Goal: Task Accomplishment & Management: Use online tool/utility

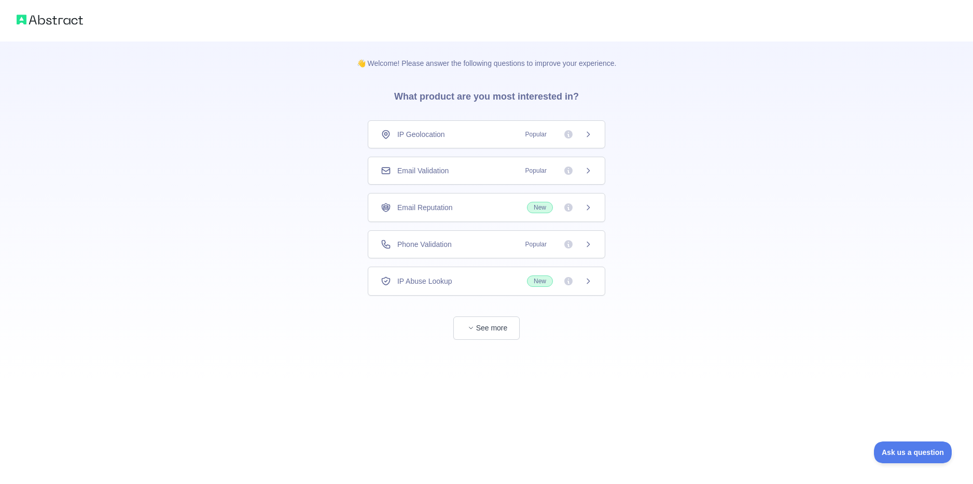
click at [437, 169] on span "Email Validation" at bounding box center [422, 170] width 51 height 10
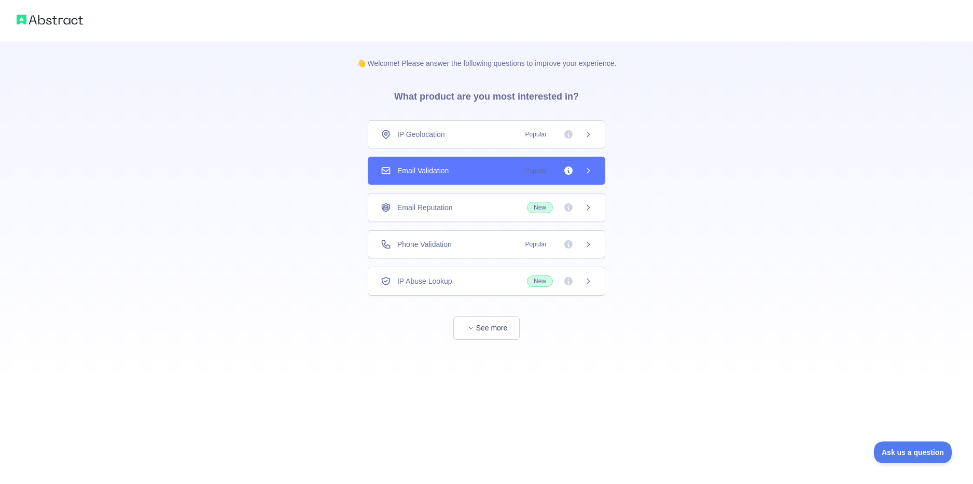
click at [592, 167] on icon at bounding box center [588, 170] width 8 height 8
click at [592, 167] on div "👋 Welcome! Please answer the following questions to improve your experience. Wh…" at bounding box center [486, 242] width 973 height 484
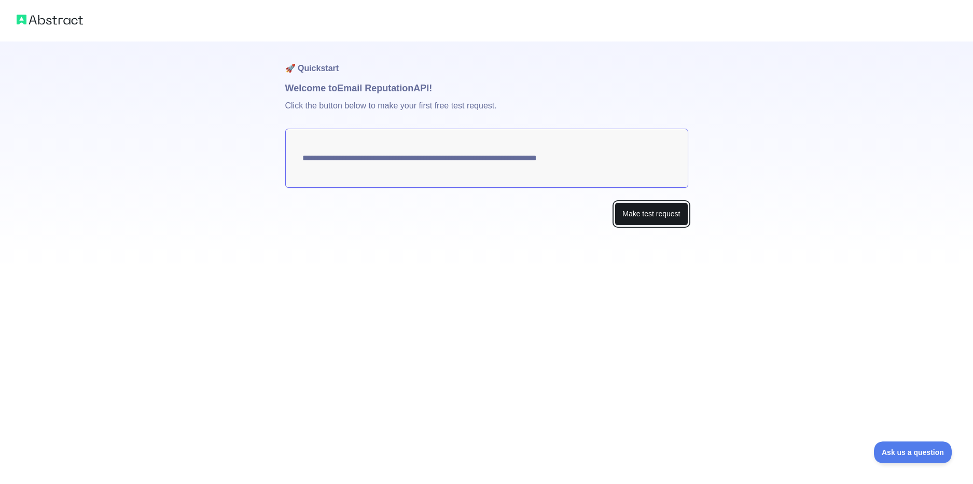
click at [640, 217] on button "Make test request" at bounding box center [650, 213] width 73 height 23
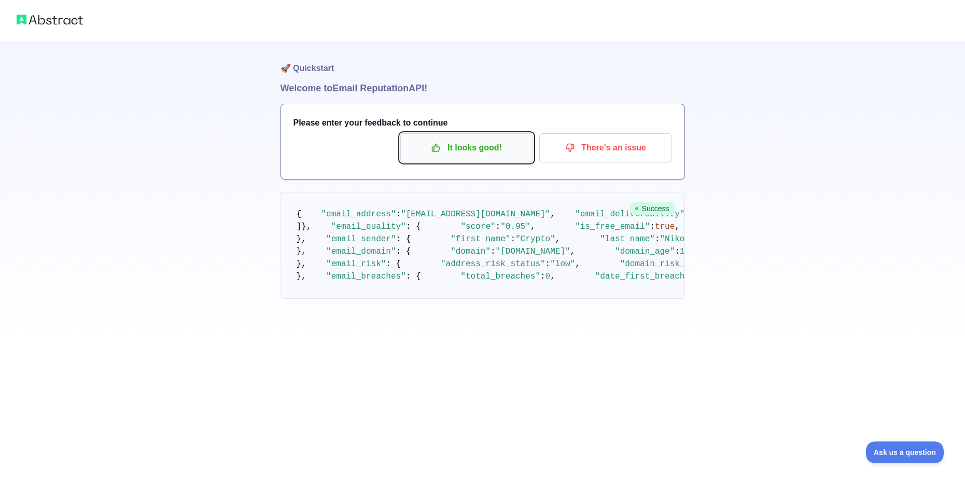
click at [483, 145] on p "It looks good!" at bounding box center [466, 148] width 117 height 18
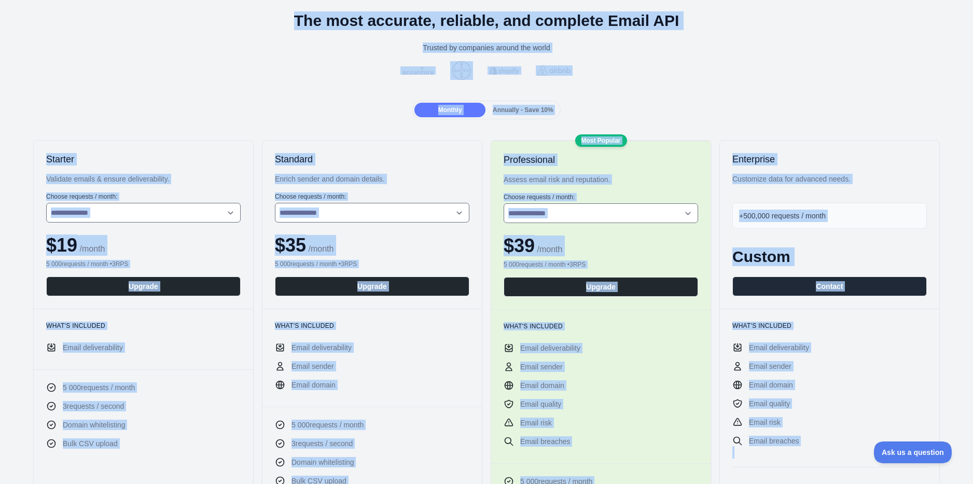
click at [326, 167] on div "**********" at bounding box center [371, 225] width 219 height 168
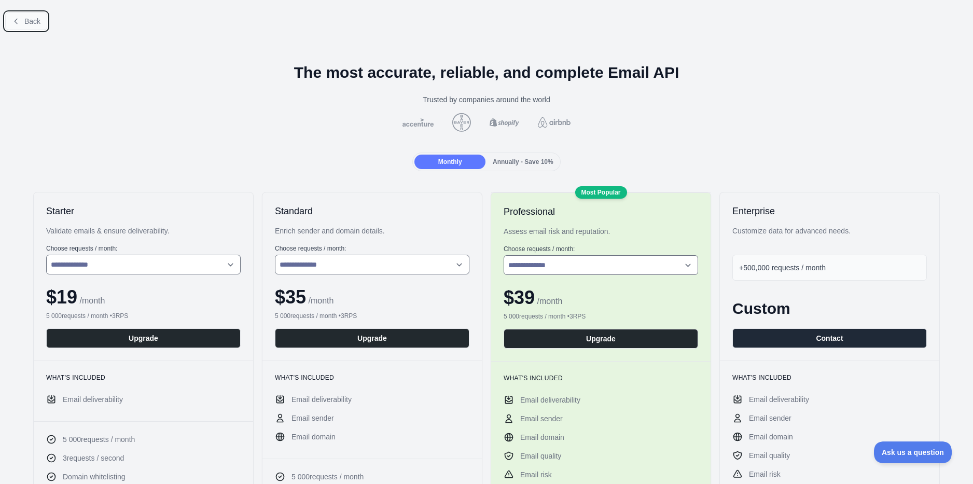
click at [39, 24] on span "Back" at bounding box center [32, 21] width 16 height 8
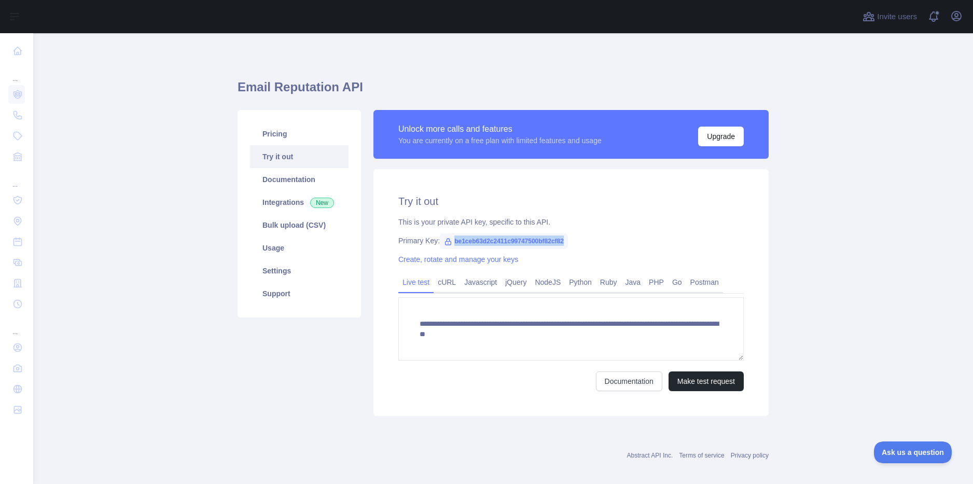
drag, startPoint x: 448, startPoint y: 243, endPoint x: 558, endPoint y: 240, distance: 110.5
click at [558, 240] on span "be1ceb63d2c2411c99747500bf82cf82" at bounding box center [504, 241] width 128 height 16
copy span "be1ceb63d2c2411c99747500bf82cf82"
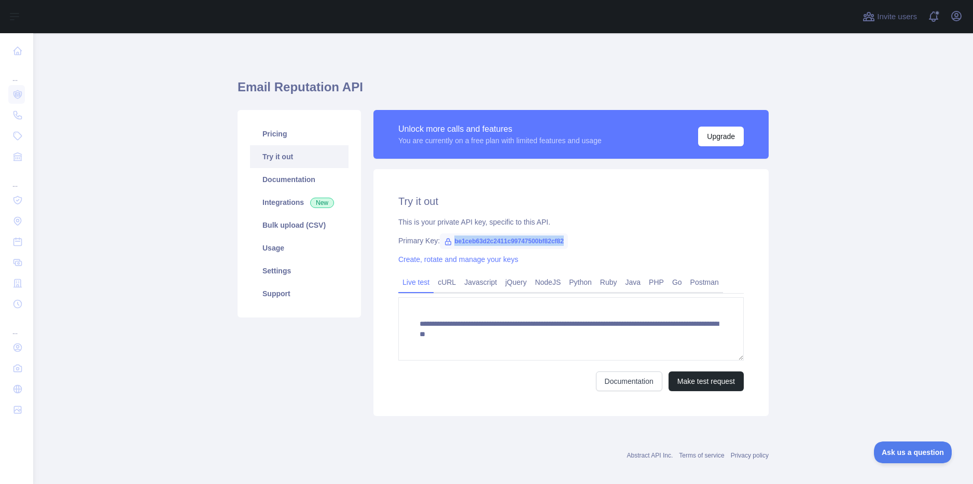
click at [464, 239] on span "be1ceb63d2c2411c99747500bf82cf82" at bounding box center [504, 241] width 128 height 16
click at [491, 241] on span "be1ceb63d2c2411c99747500bf82cf82" at bounding box center [504, 241] width 128 height 16
